Goal: Information Seeking & Learning: Check status

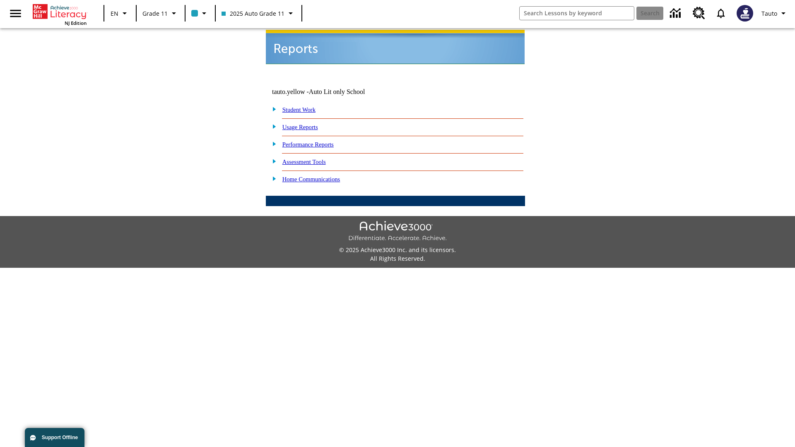
click at [306, 124] on link "Usage Reports" at bounding box center [301, 127] width 36 height 7
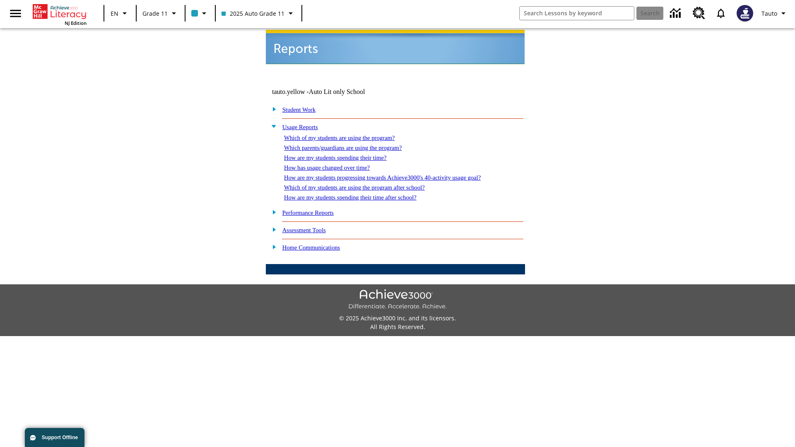
click at [348, 135] on link "Which of my students are using the program?" at bounding box center [339, 138] width 111 height 7
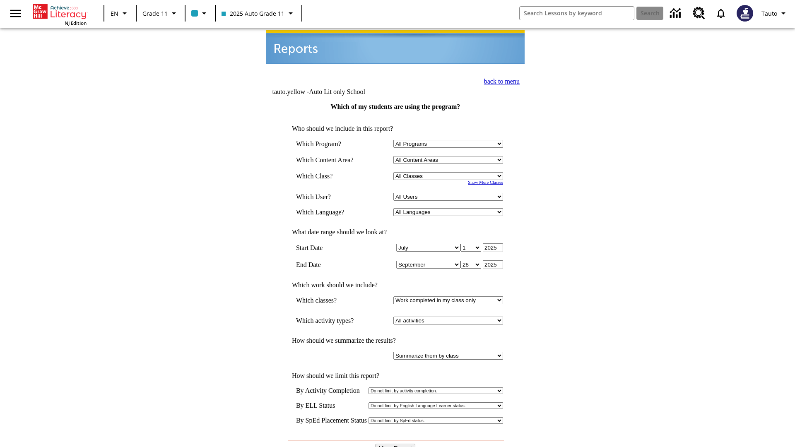
click at [396, 444] on input "View Report" at bounding box center [396, 448] width 40 height 9
click at [500, 80] on link "back to menu" at bounding box center [502, 81] width 36 height 7
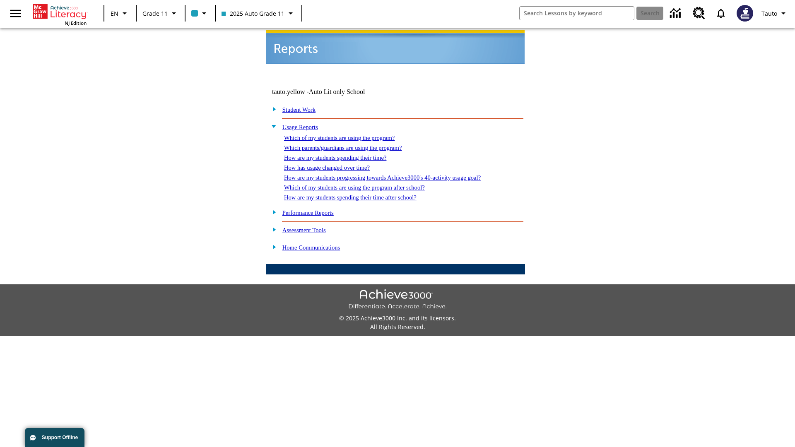
click at [343, 155] on link "How are my students spending their time?" at bounding box center [335, 158] width 102 height 7
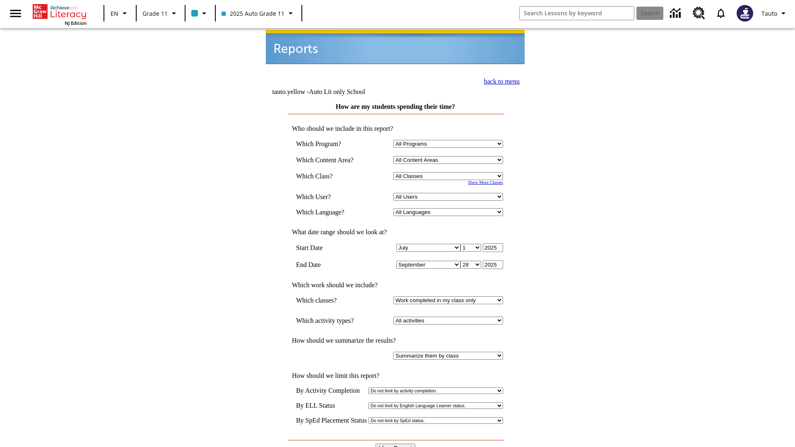
click at [500, 80] on link "back to menu" at bounding box center [502, 81] width 36 height 7
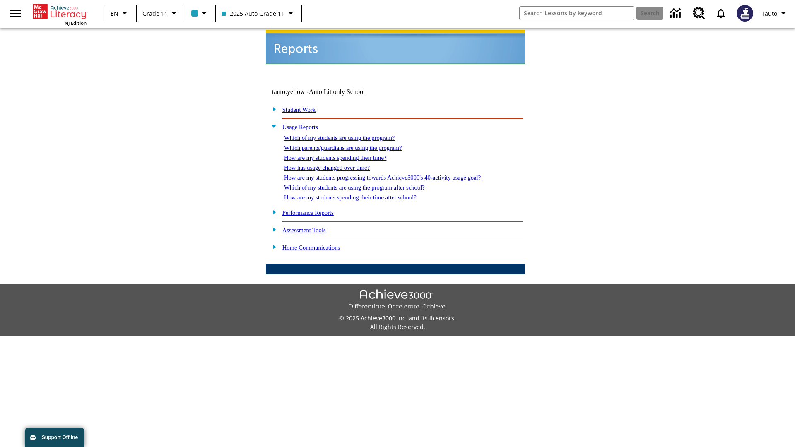
click at [360, 194] on link "How are my students spending their time after school?" at bounding box center [350, 197] width 133 height 7
